Goal: Navigation & Orientation: Understand site structure

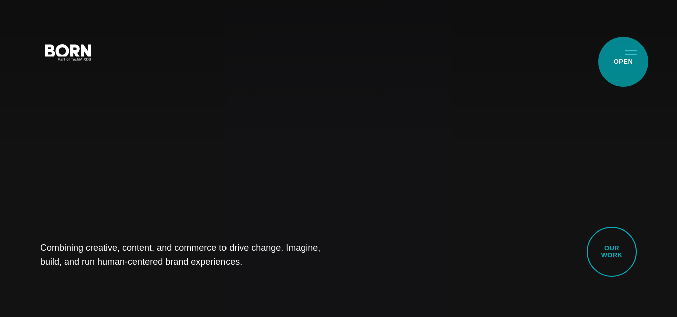
click at [629, 55] on button "Primary Menu" at bounding box center [631, 51] width 24 height 21
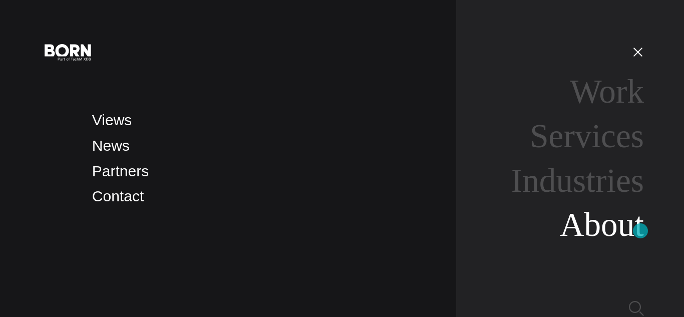
click at [639, 231] on link "About" at bounding box center [602, 225] width 84 height 38
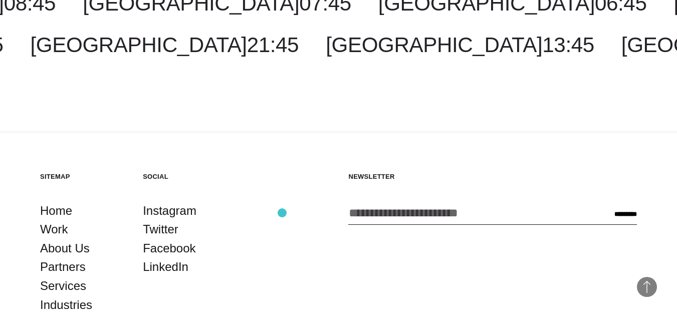
scroll to position [3229, 0]
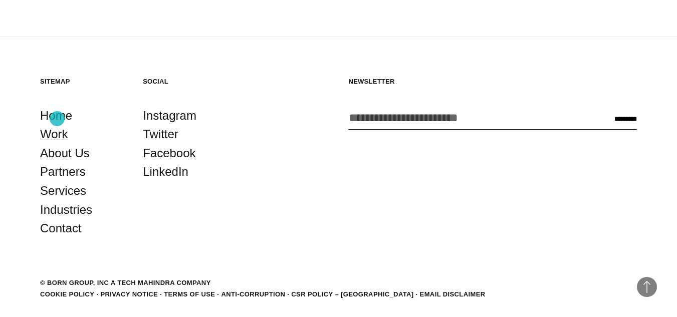
click at [57, 125] on link "Work" at bounding box center [54, 134] width 28 height 19
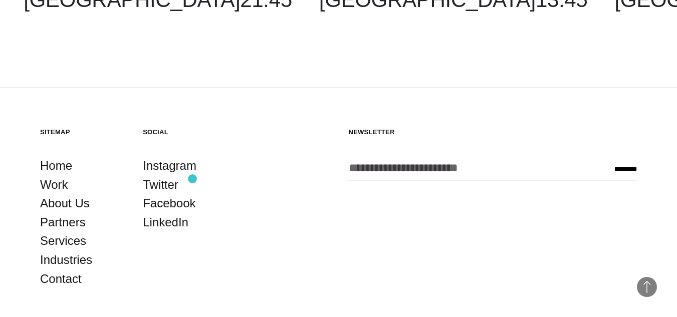
scroll to position [2927, 0]
